Goal: Find specific page/section: Find specific page/section

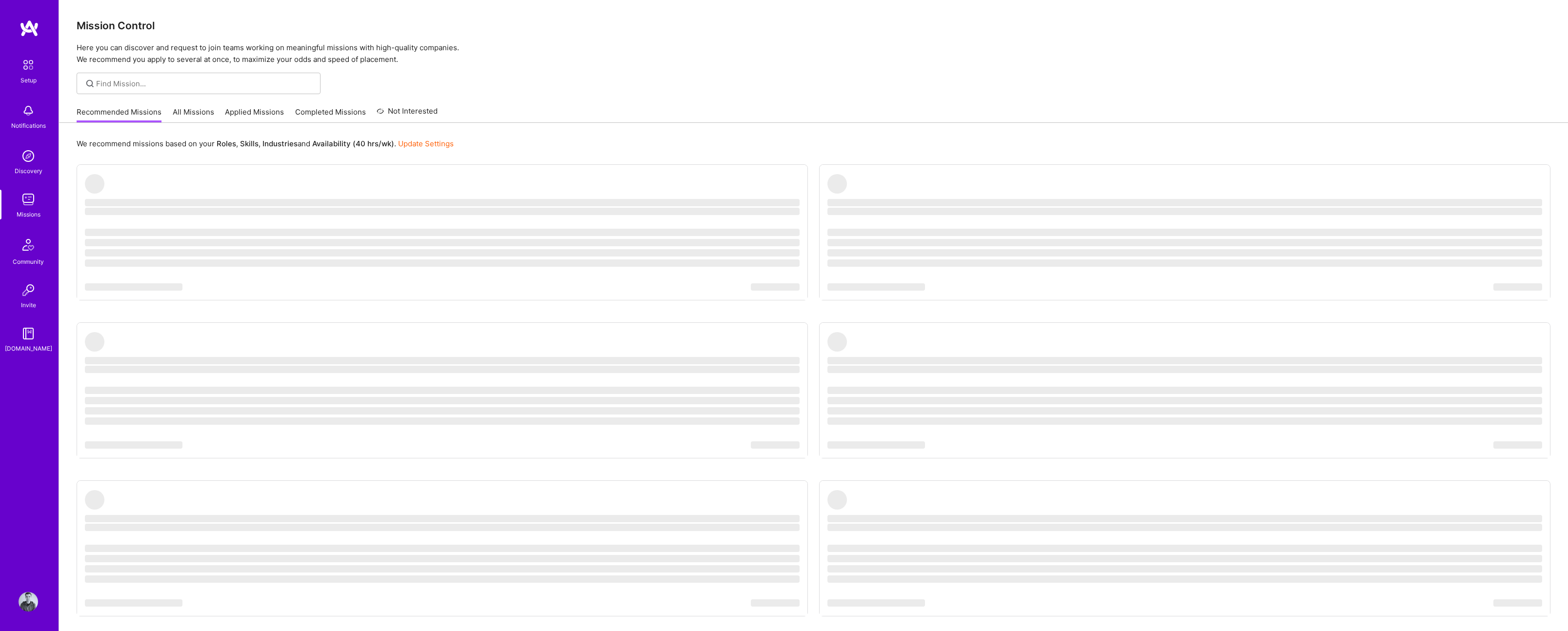
click at [249, 109] on link "Applied Missions" at bounding box center [254, 115] width 59 height 16
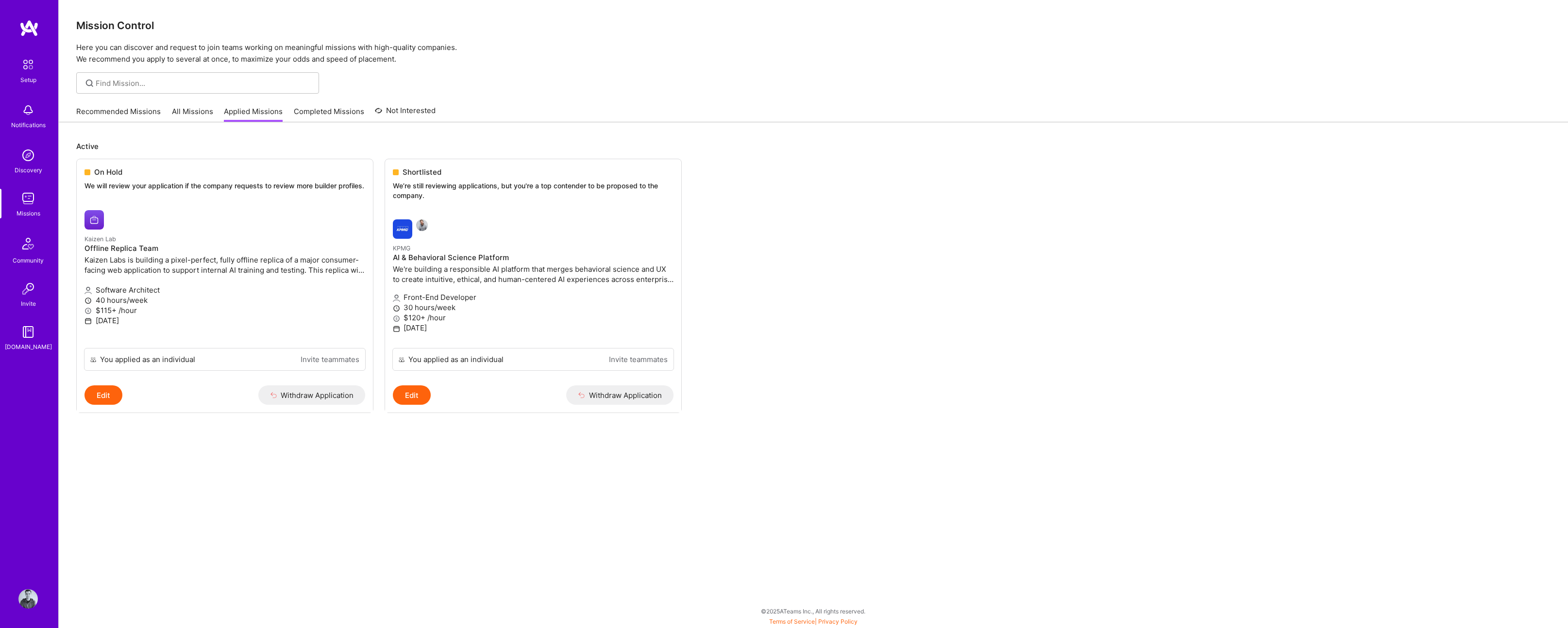
click at [35, 26] on img at bounding box center [29, 28] width 19 height 17
